Goal: Task Accomplishment & Management: Manage account settings

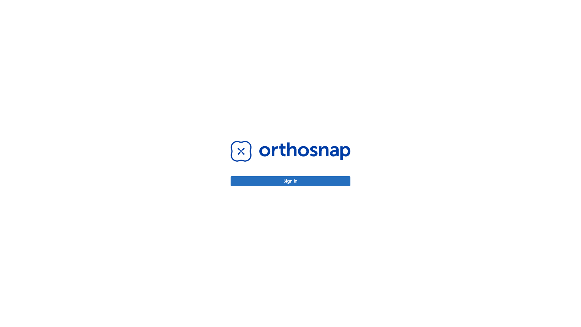
click at [290, 181] on button "Sign in" at bounding box center [290, 181] width 120 height 10
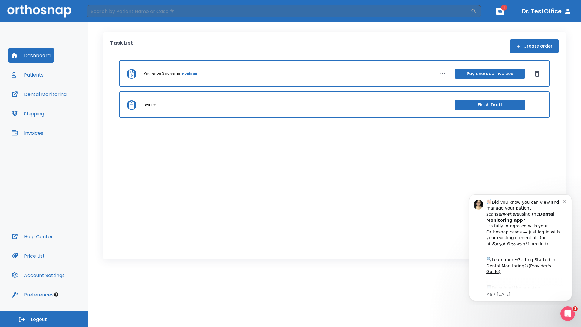
click at [44, 319] on span "Logout" at bounding box center [39, 319] width 16 height 7
